Goal: Task Accomplishment & Management: Manage account settings

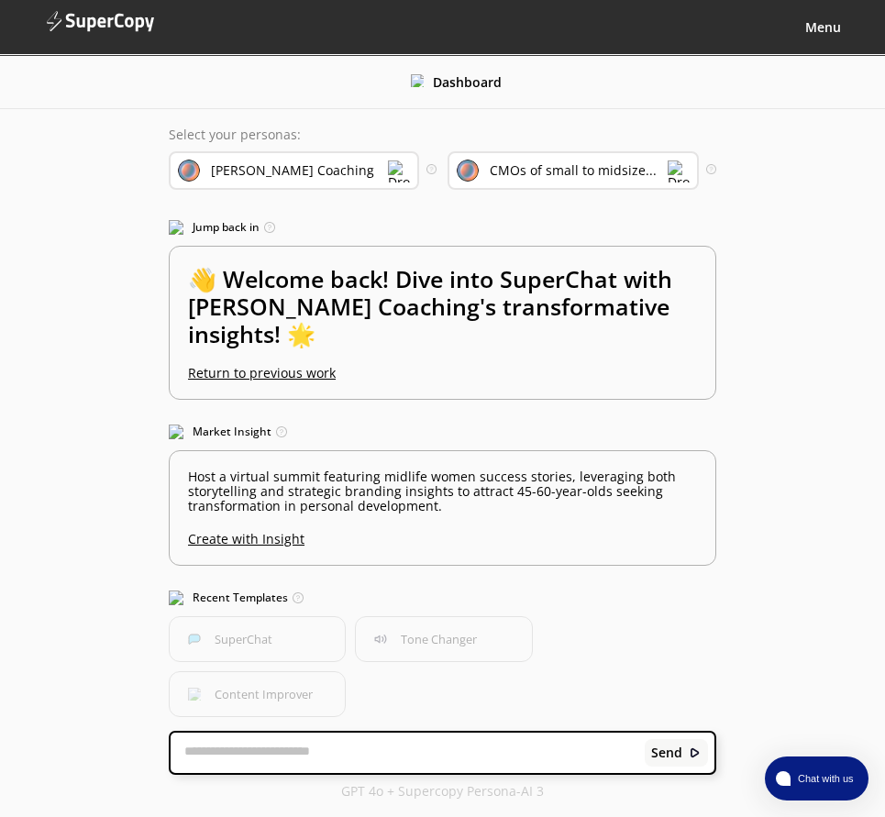
click at [823, 27] on b "Menu" at bounding box center [823, 26] width 36 height 17
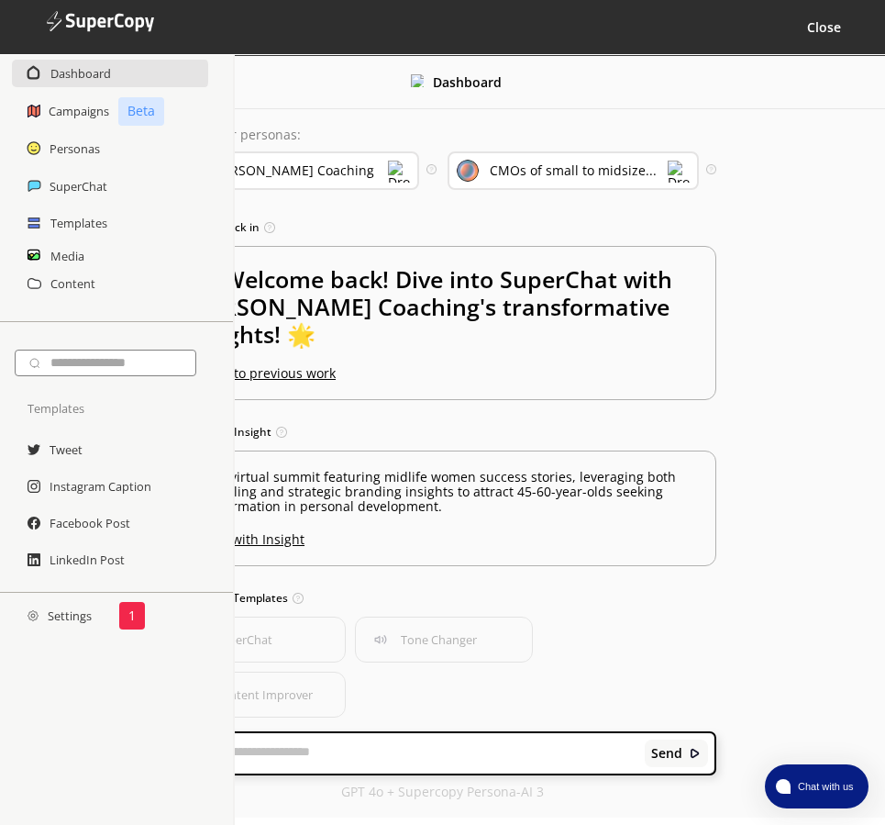
click at [263, 200] on div "Select your personas: [PERSON_NAME] Coaching Select the brand persona you want …" at bounding box center [442, 463] width 584 height 708
click at [398, 173] on img at bounding box center [399, 172] width 22 height 22
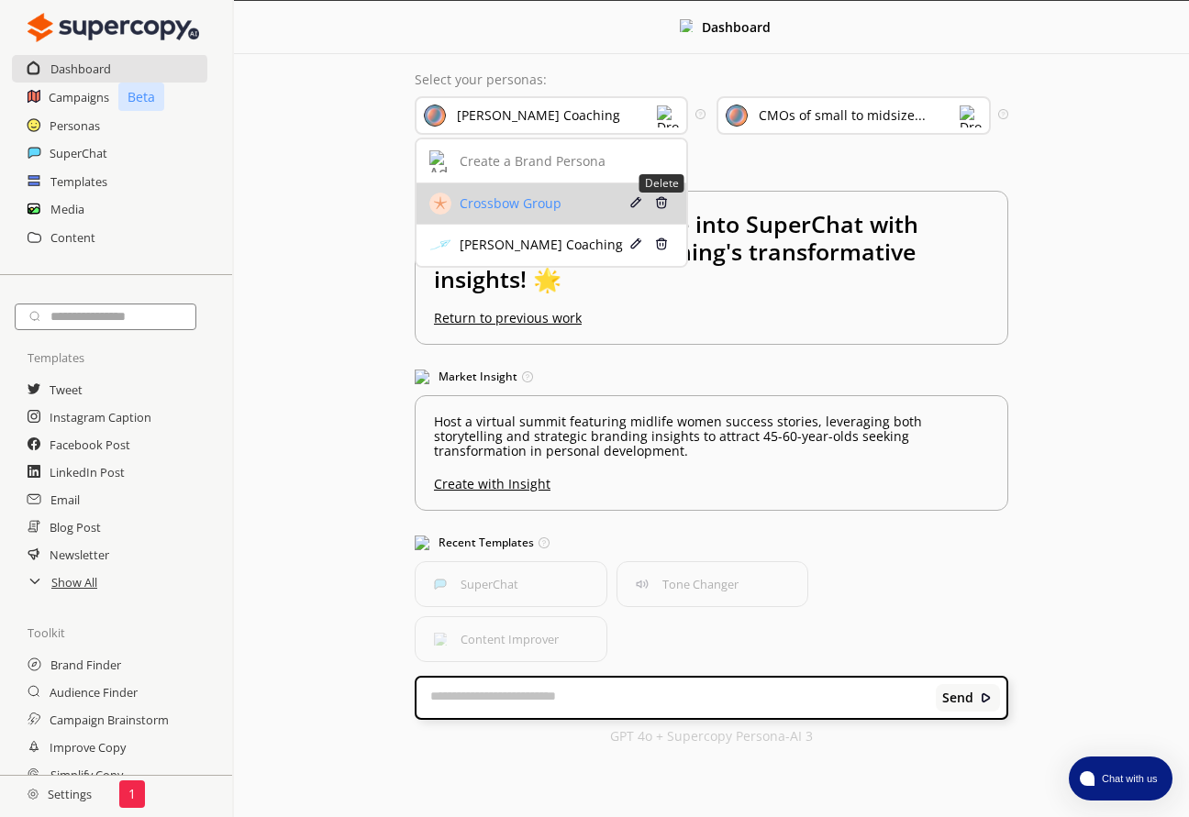
click at [660, 201] on img at bounding box center [661, 202] width 13 height 13
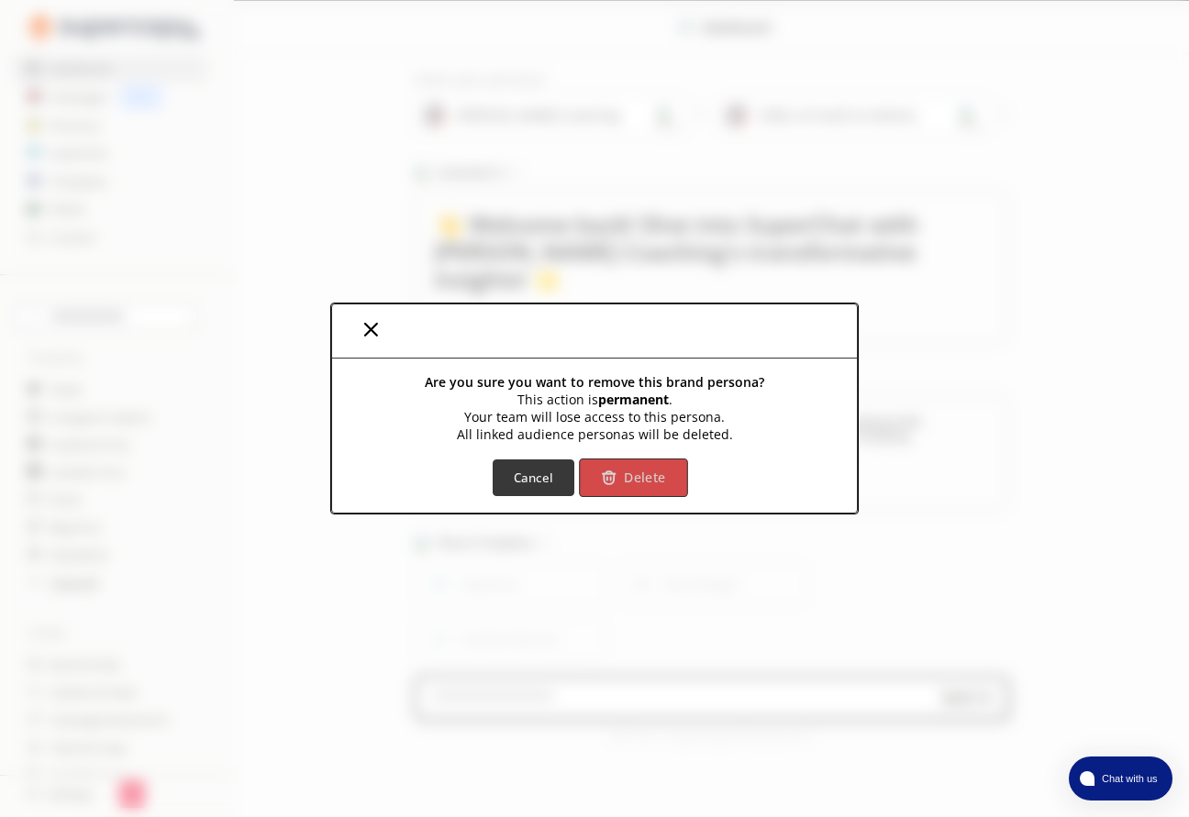
click at [630, 481] on b "Delete" at bounding box center [644, 477] width 41 height 17
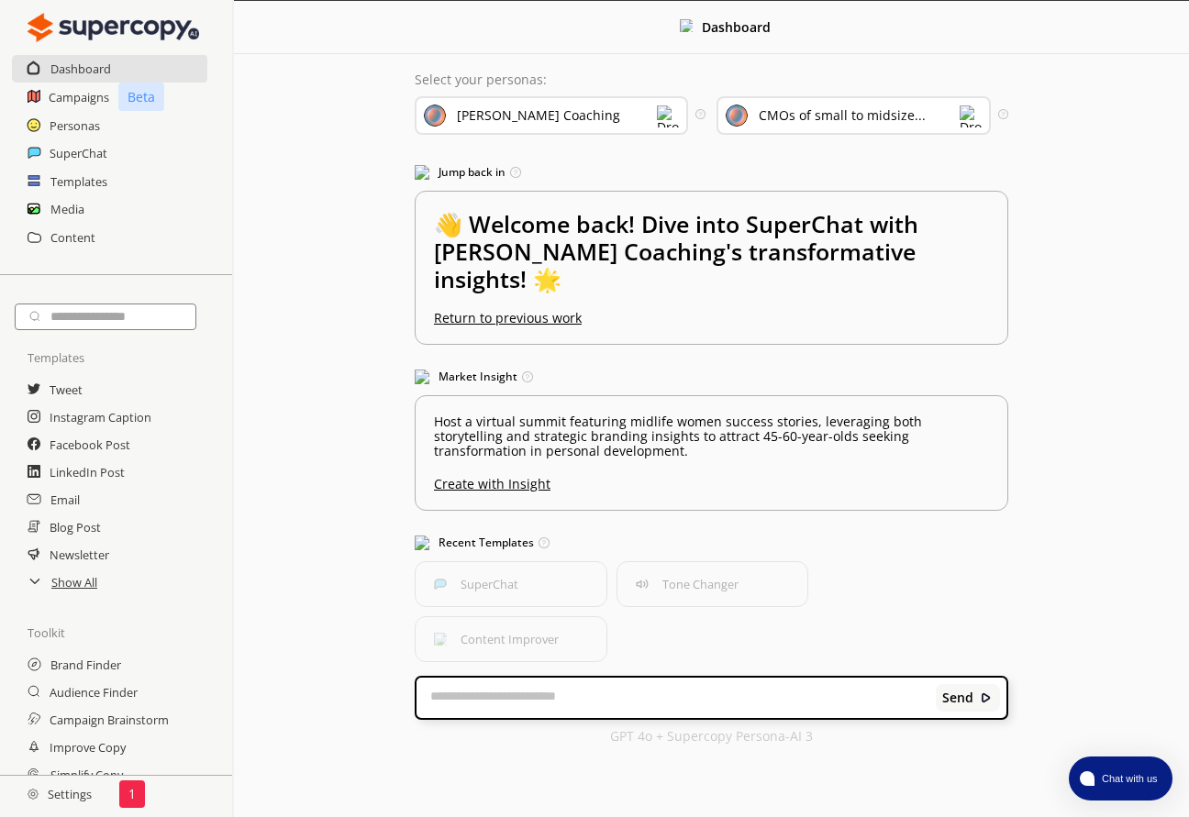
click at [666, 115] on img at bounding box center [668, 116] width 22 height 22
click at [587, 122] on div "[PERSON_NAME] Coaching" at bounding box center [551, 115] width 273 height 39
click at [356, 237] on div "Dashboard Select your personas: [PERSON_NAME] Coaching Select the brand persona…" at bounding box center [711, 381] width 955 height 761
click at [90, 122] on h2 "Personas" at bounding box center [75, 126] width 51 height 28
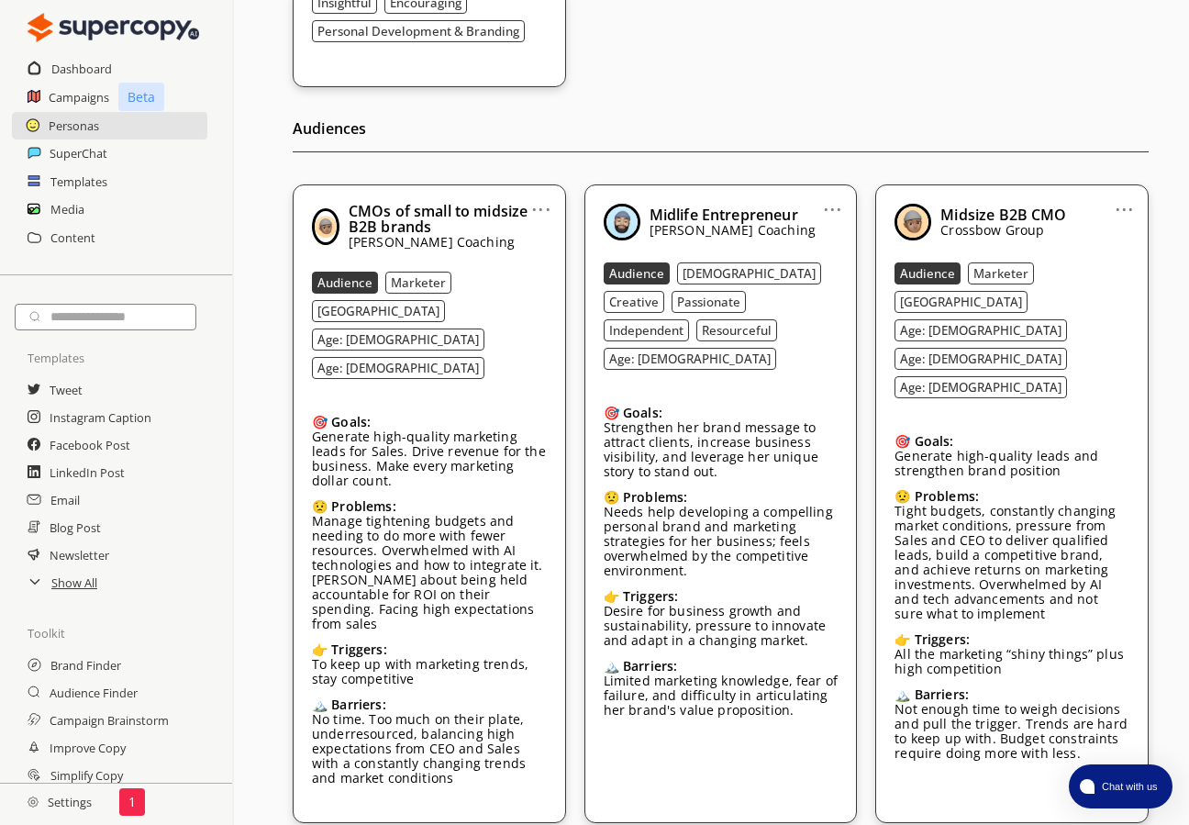
scroll to position [428, 0]
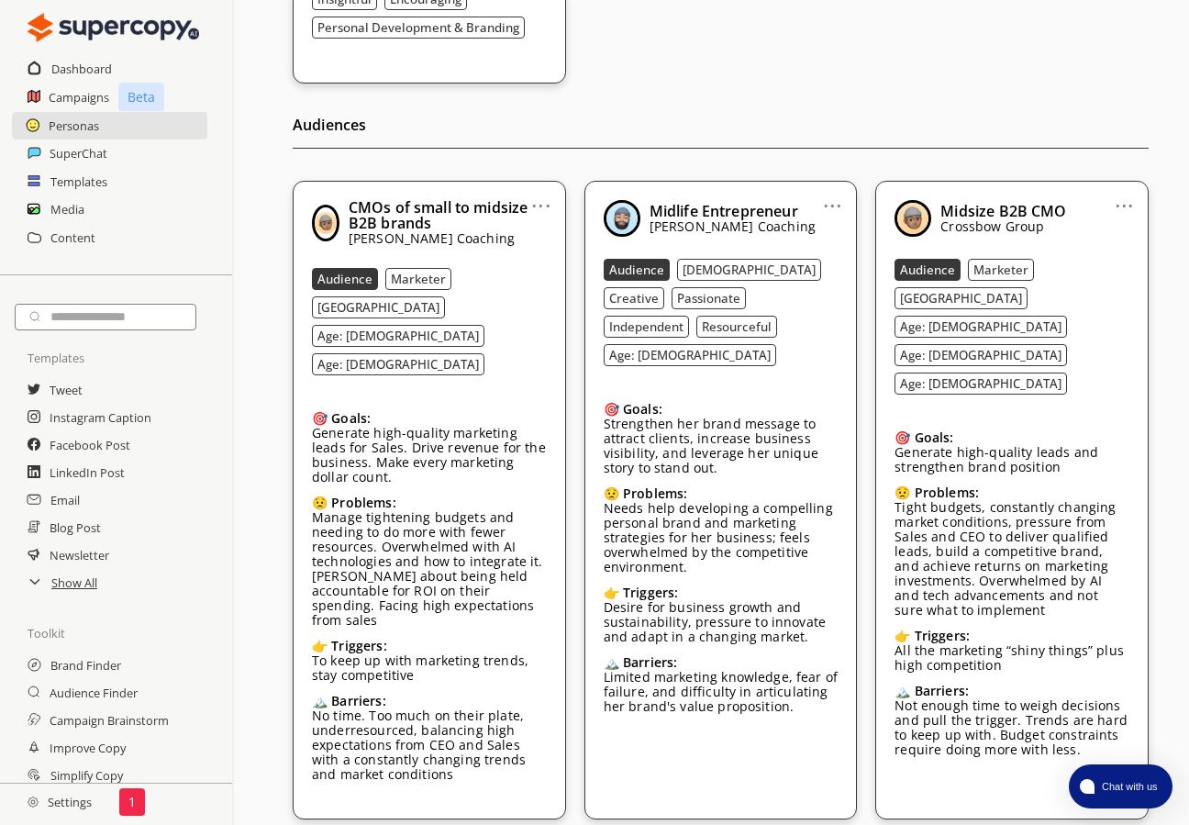
click at [877, 202] on link "..." at bounding box center [1123, 198] width 19 height 15
click at [877, 305] on img at bounding box center [1066, 303] width 18 height 15
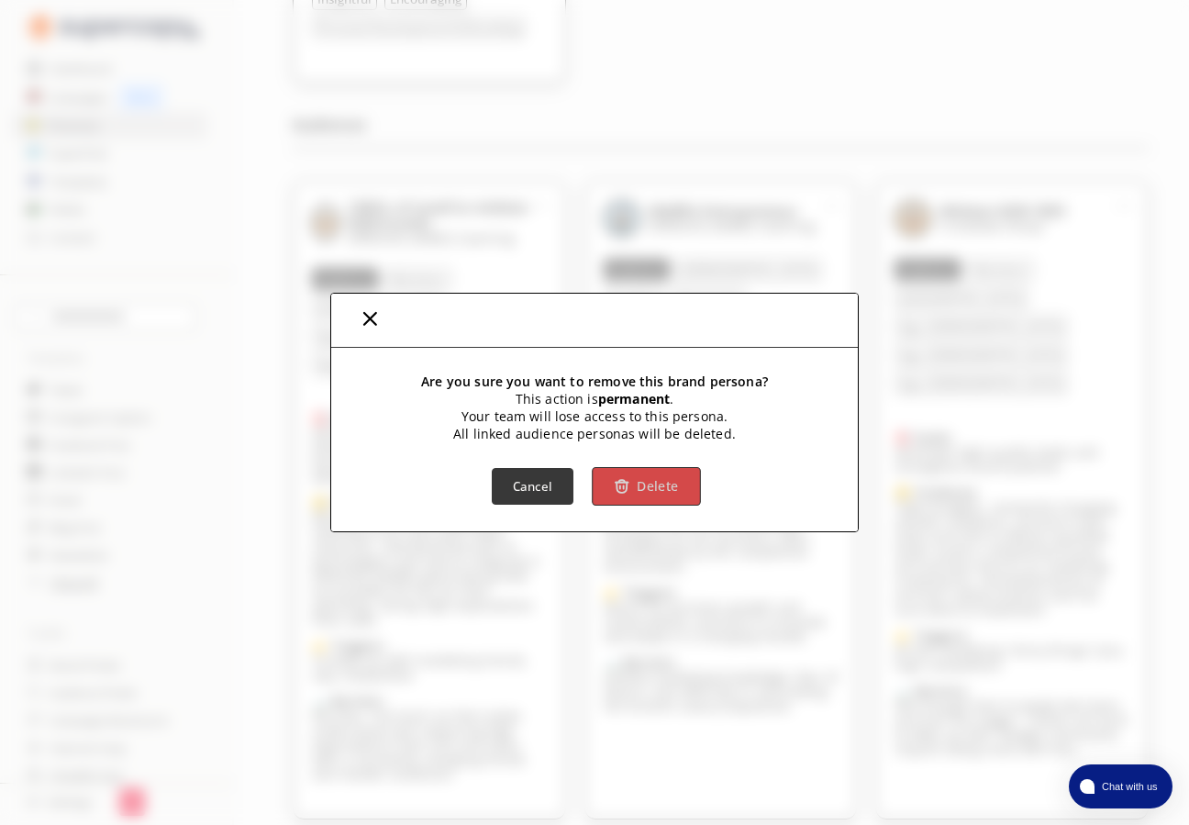
click at [647, 479] on b "Delete" at bounding box center [657, 485] width 41 height 17
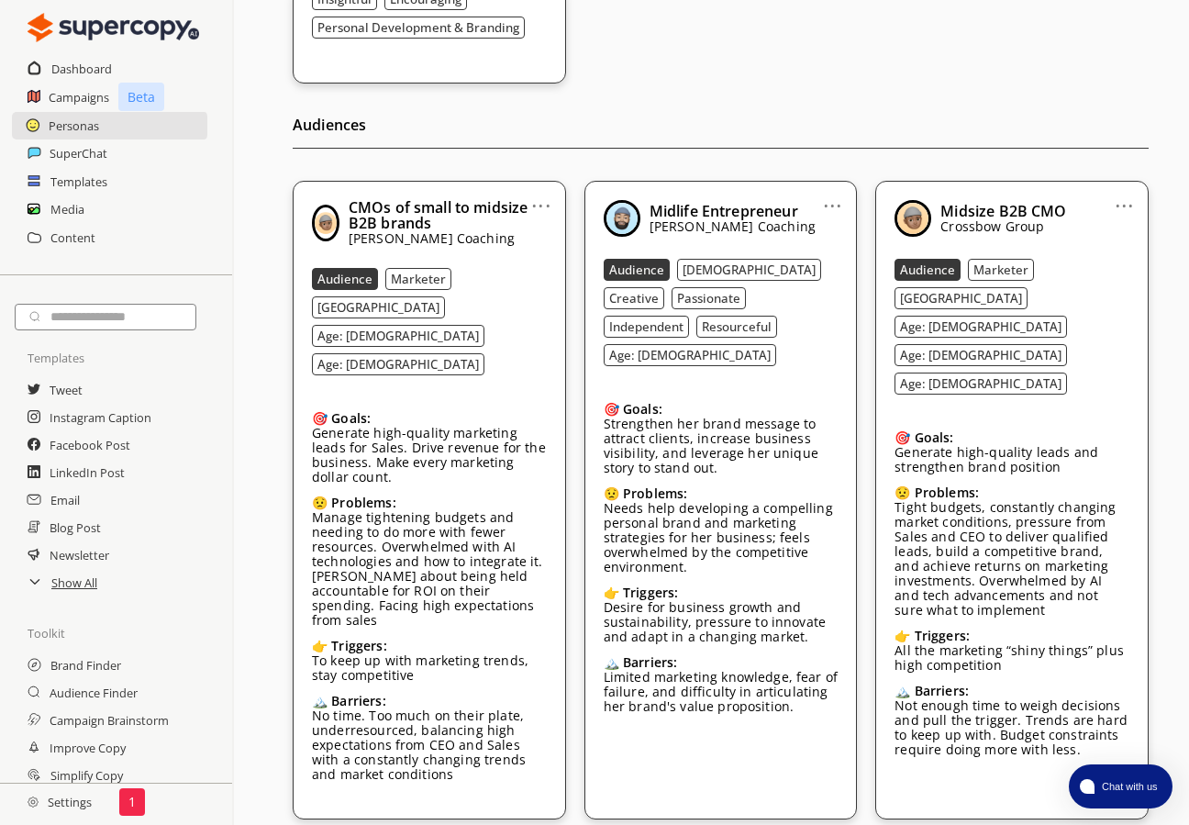
click at [877, 204] on link "..." at bounding box center [1123, 198] width 19 height 15
click at [877, 297] on li "Remove" at bounding box center [1100, 303] width 106 height 33
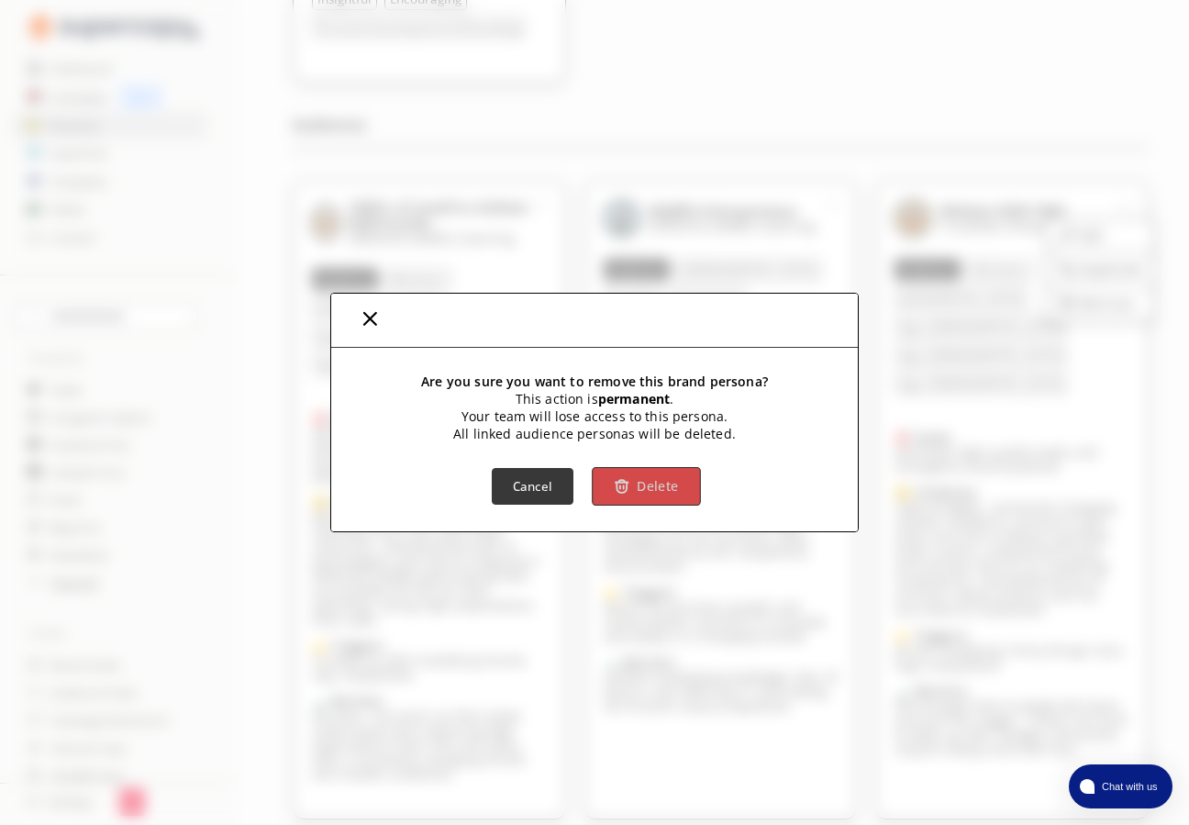
click at [668, 486] on b "Delete" at bounding box center [657, 485] width 41 height 17
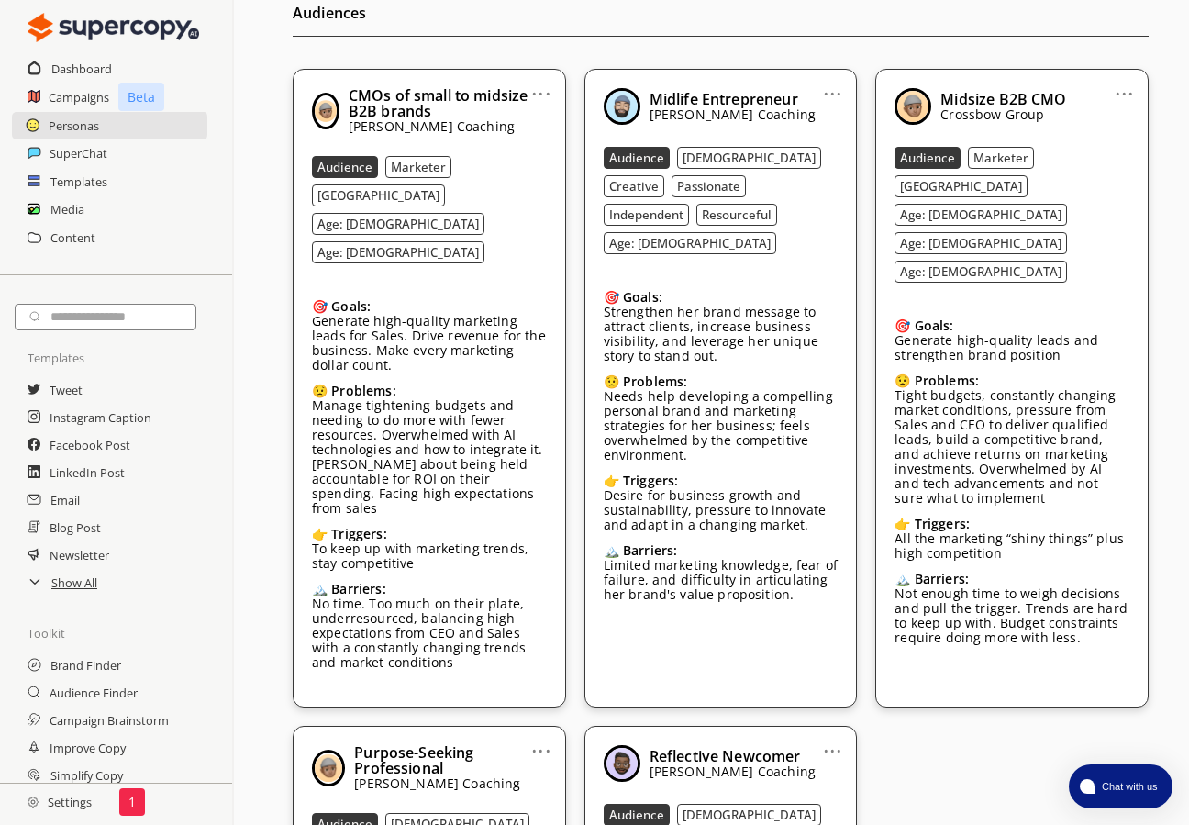
scroll to position [549, 0]
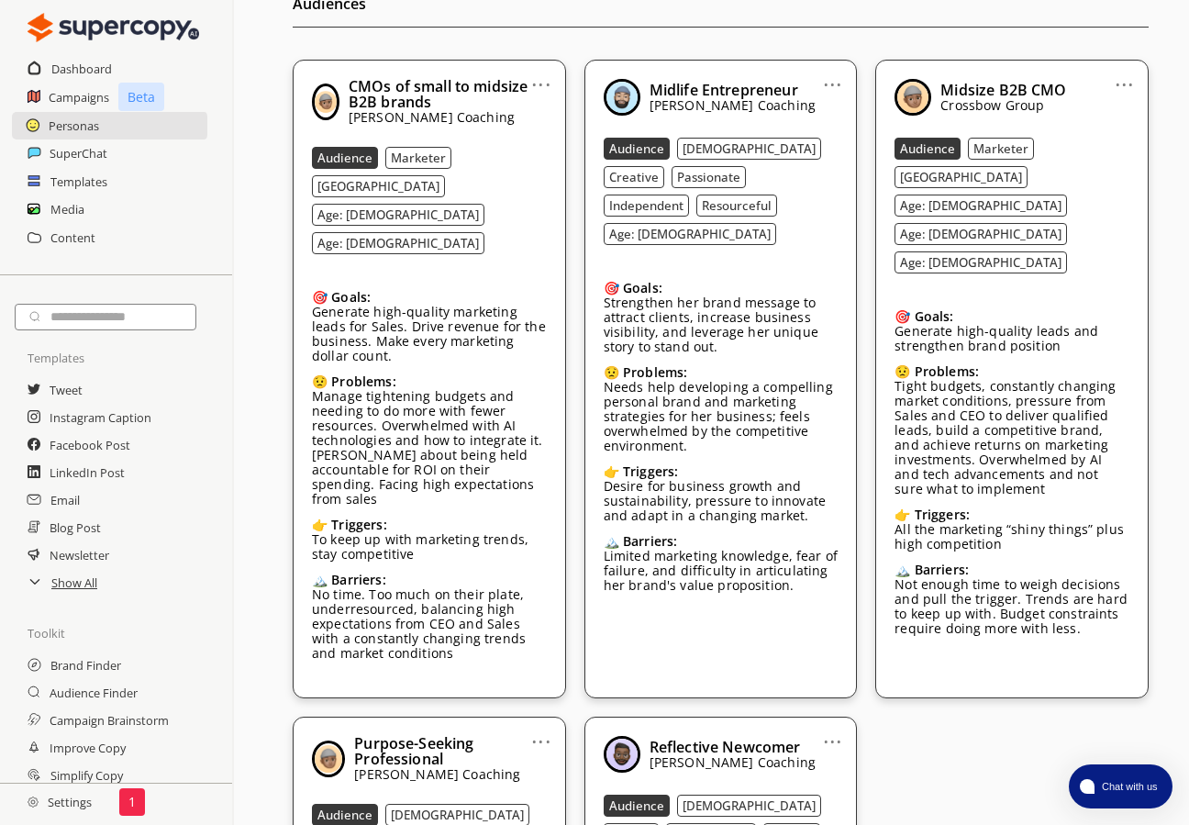
click at [877, 78] on link "..." at bounding box center [1123, 77] width 19 height 15
click at [877, 183] on span at bounding box center [1077, 182] width 4 height 15
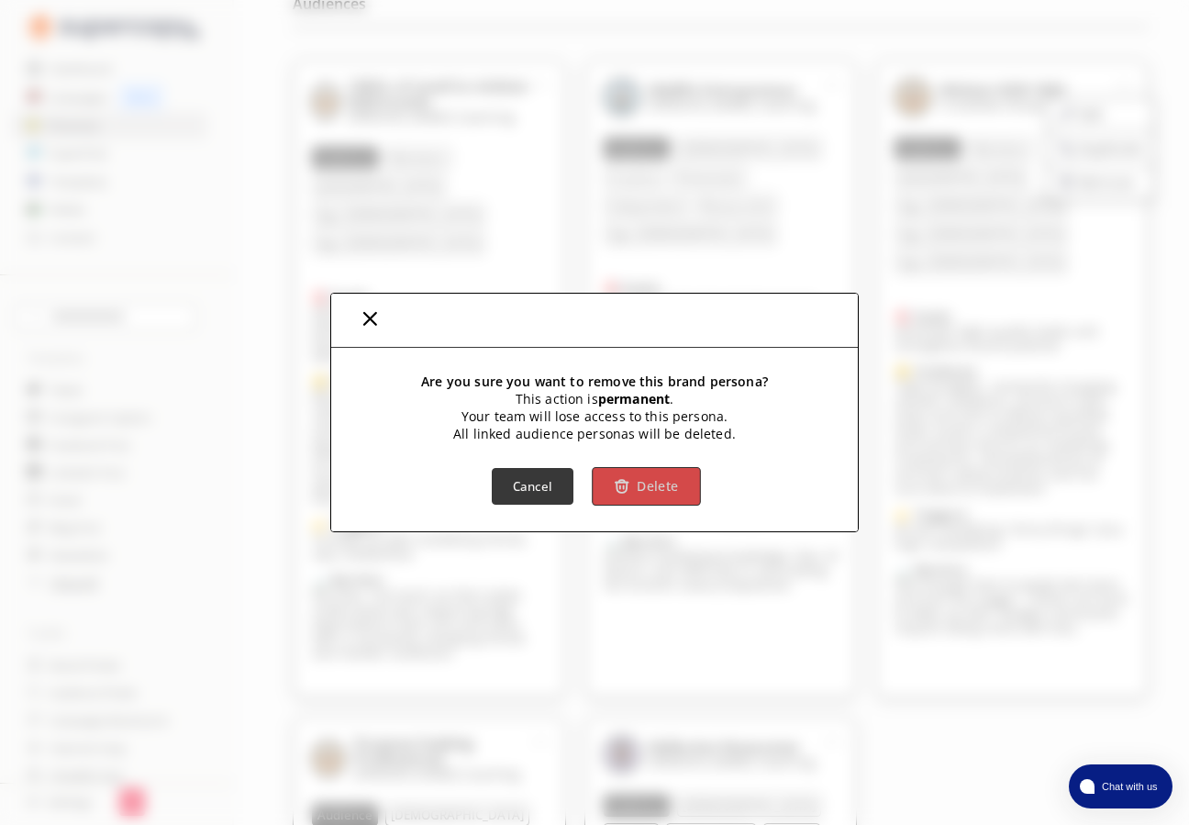
click at [627, 495] on button "Delete" at bounding box center [646, 486] width 108 height 39
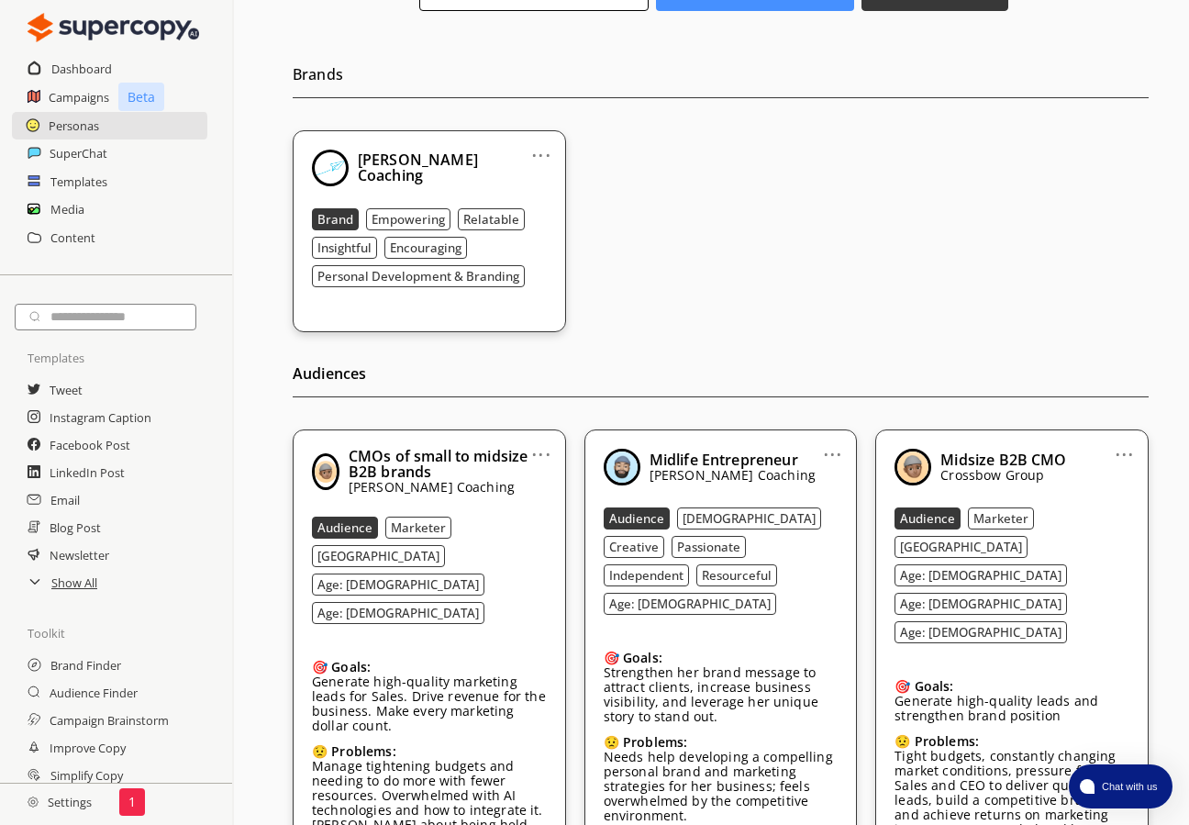
scroll to position [179, 0]
click at [542, 154] on link "..." at bounding box center [540, 148] width 19 height 15
